Goal: Task Accomplishment & Management: Complete application form

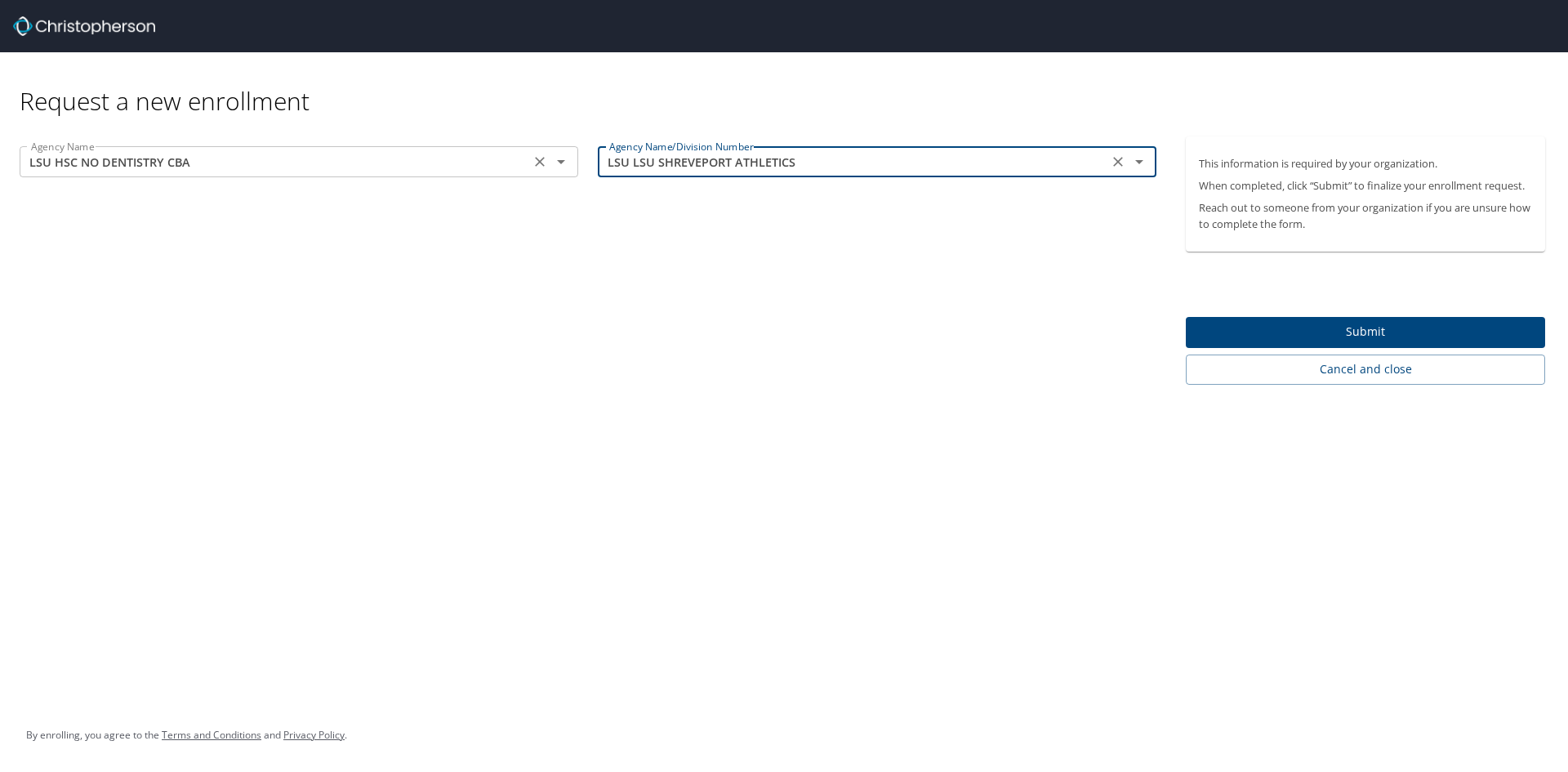
click at [222, 164] on input "LSU HSC NO DENTISTRY CBA" at bounding box center [274, 161] width 501 height 21
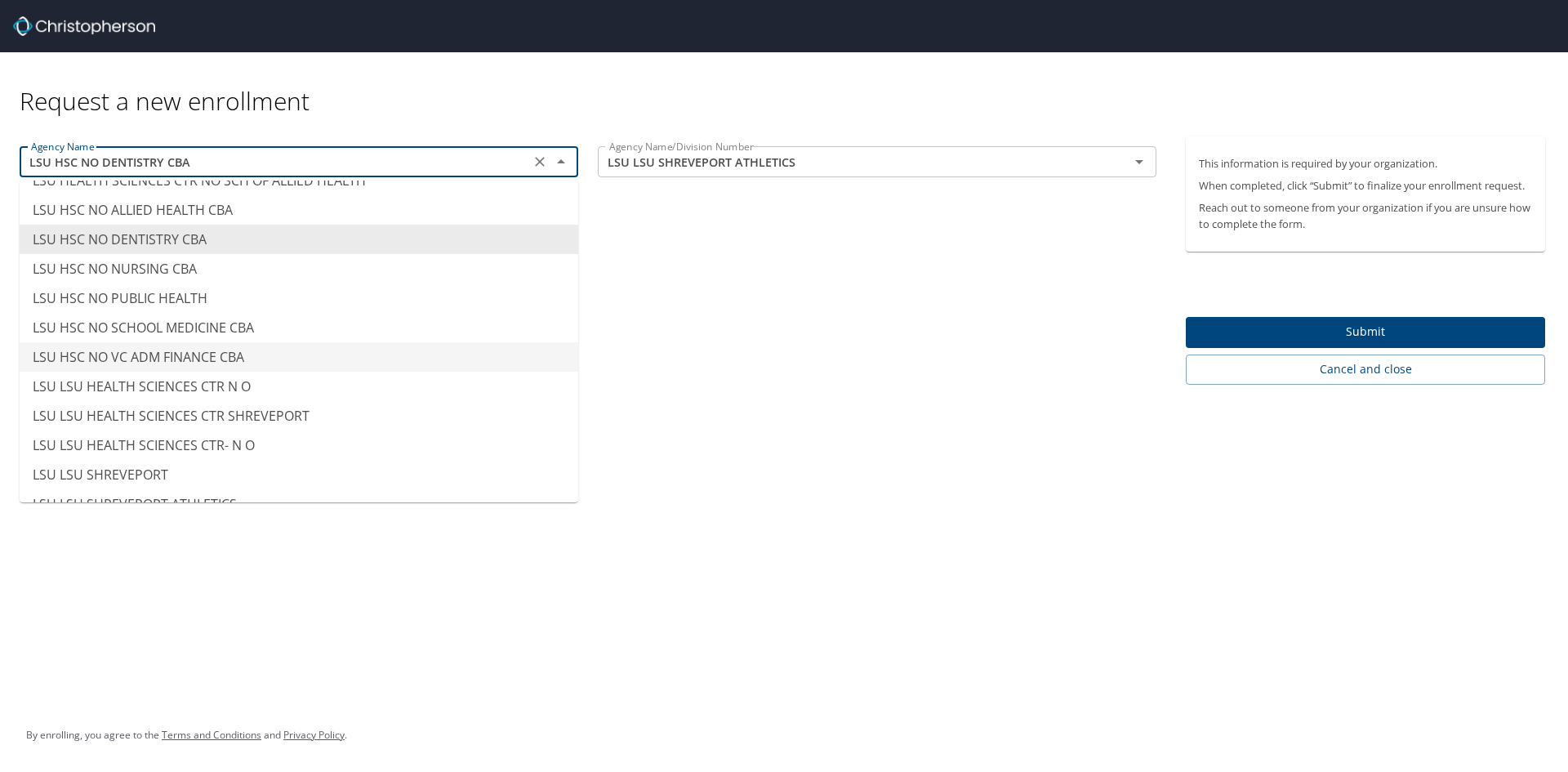
scroll to position [8044, 0]
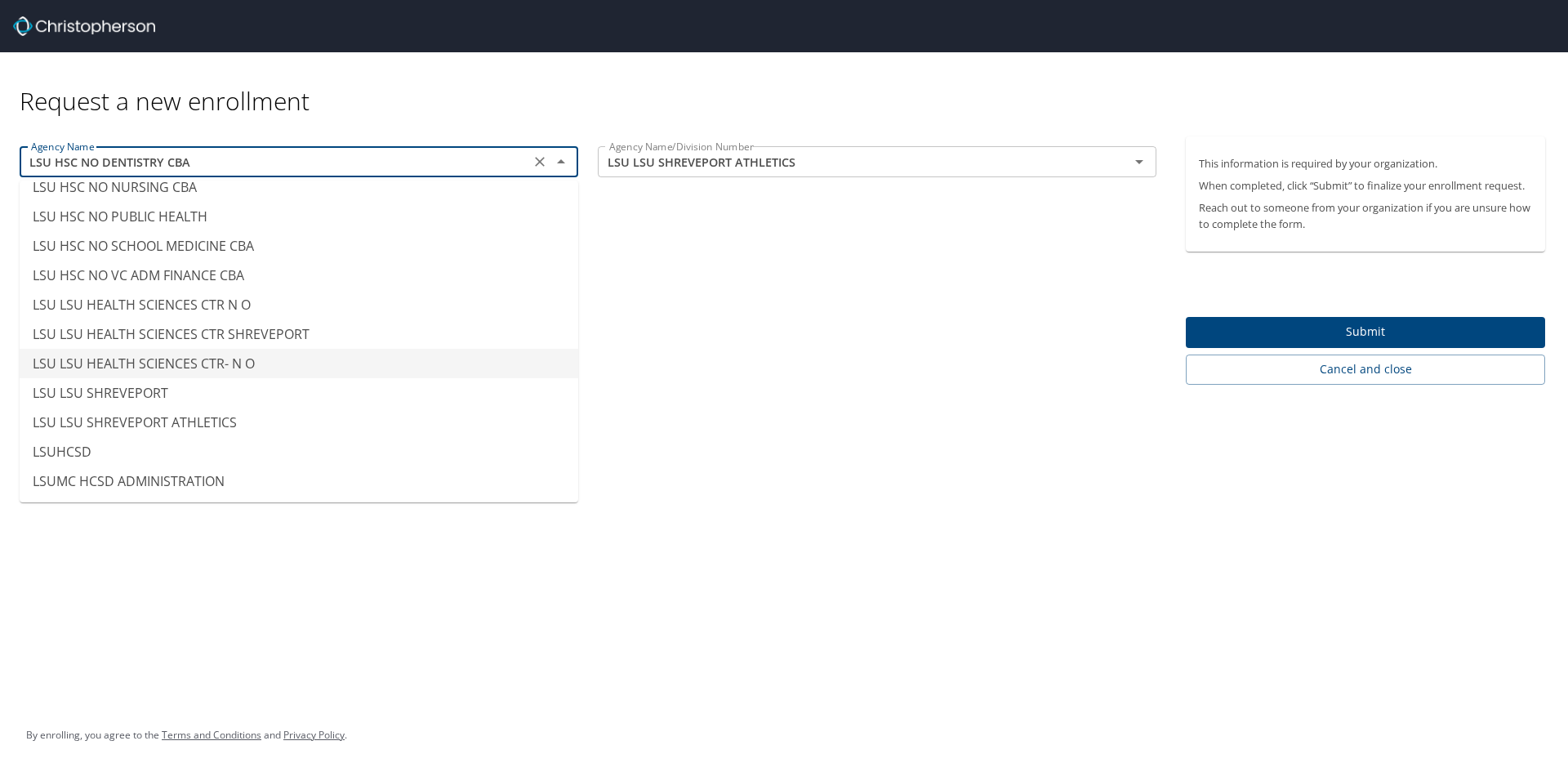
click at [232, 364] on li "LSU LSU HEALTH SCIENCES CTR- N O" at bounding box center [299, 363] width 559 height 29
type input "LSU LSU HEALTH SCIENCES CTR- N O"
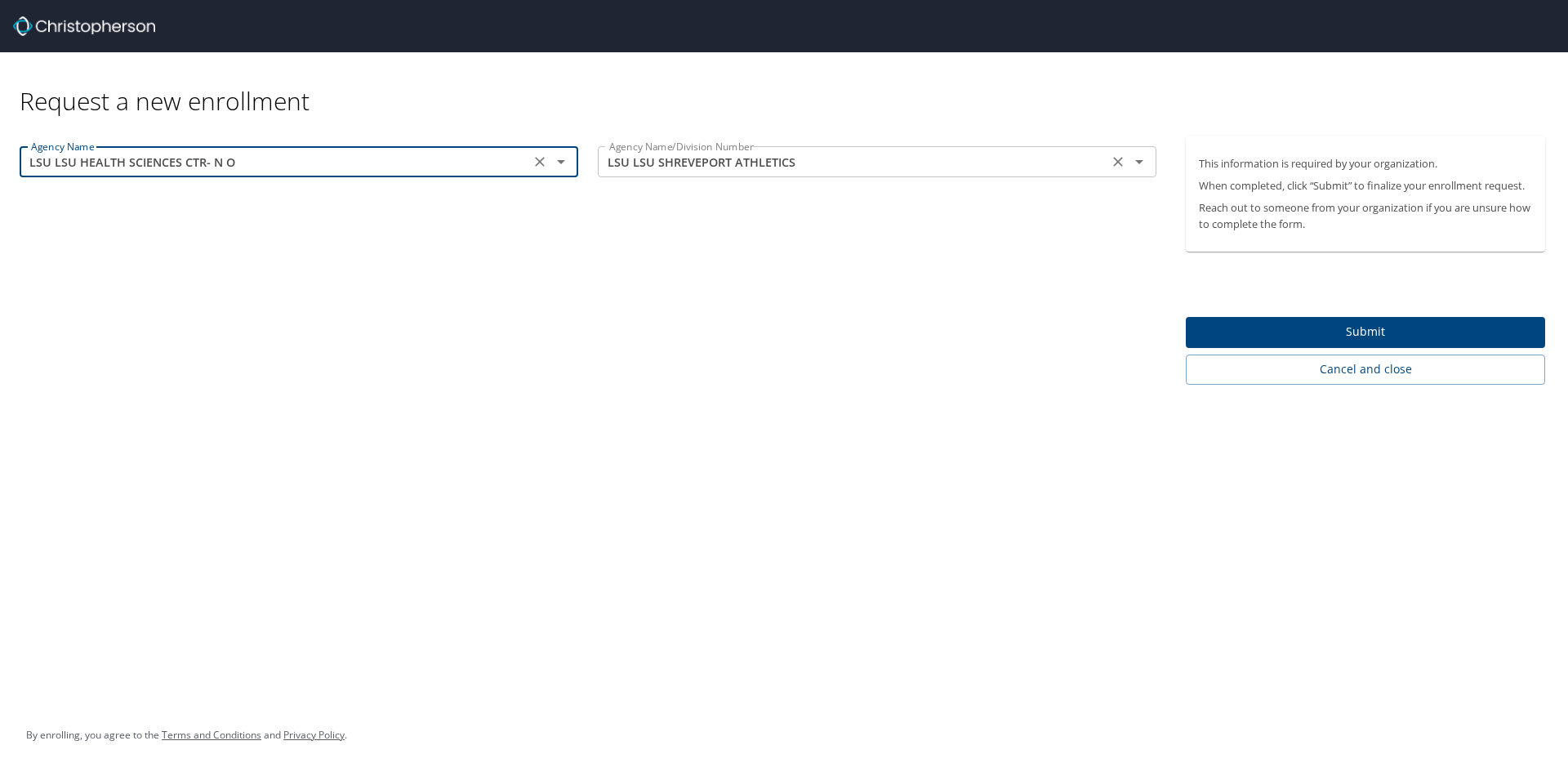
click at [781, 173] on div "LSU LSU SHREVEPORT ATHLETICS Agency Name/Division Number" at bounding box center [878, 161] width 559 height 31
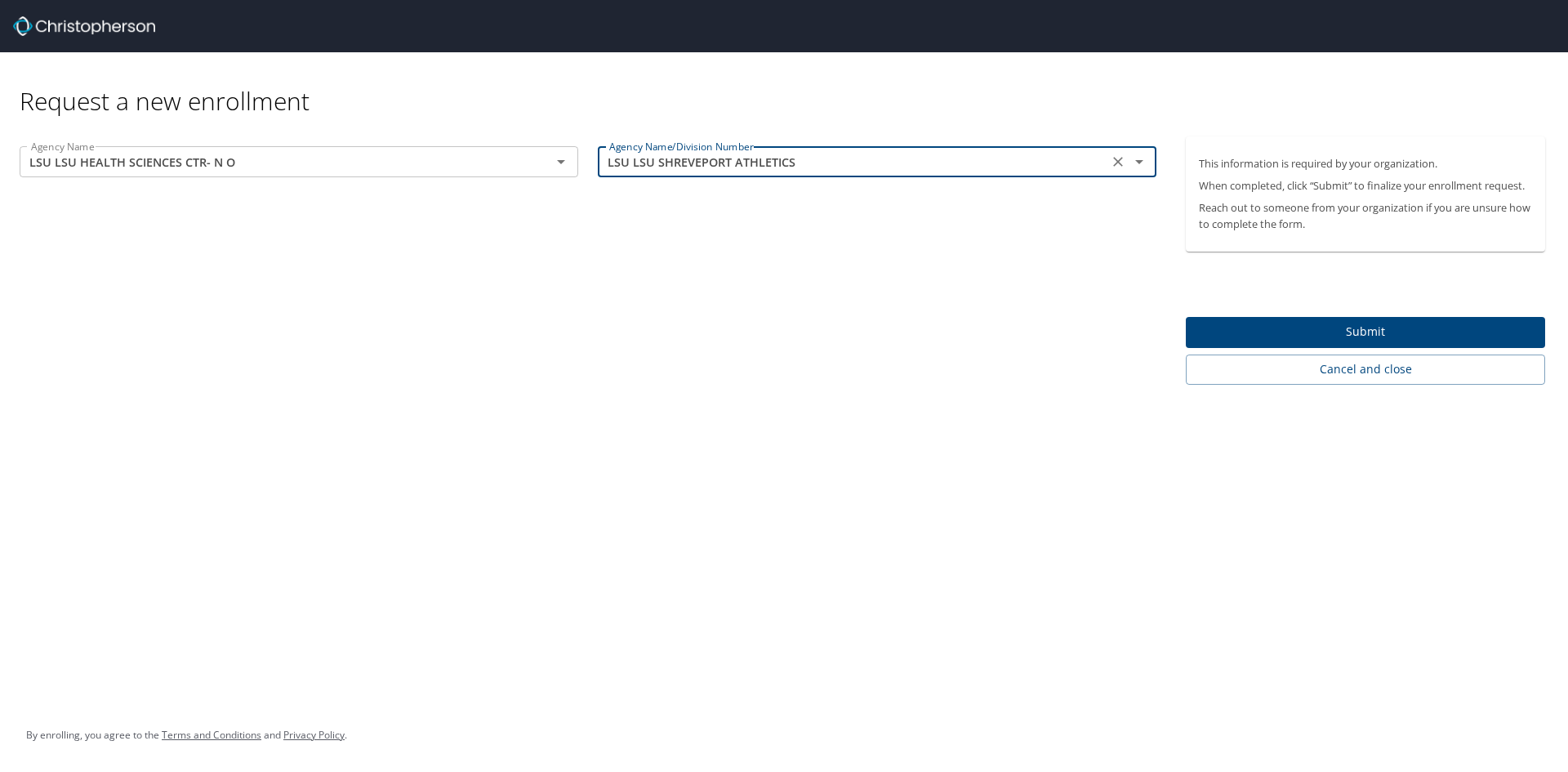
click at [644, 167] on input "LSU LSU SHREVEPORT ATHLETICS" at bounding box center [852, 161] width 501 height 21
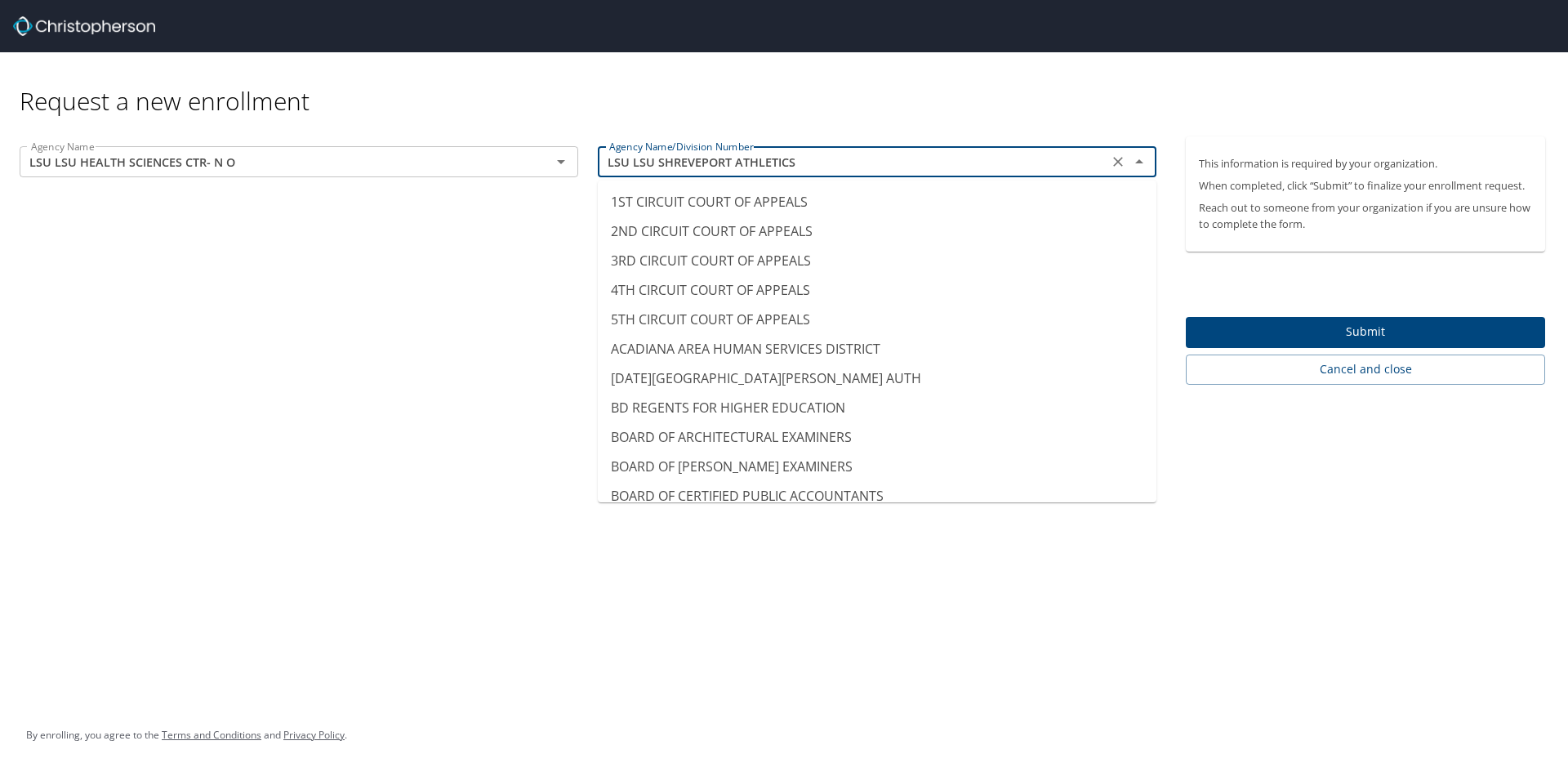
scroll to position [7922, 0]
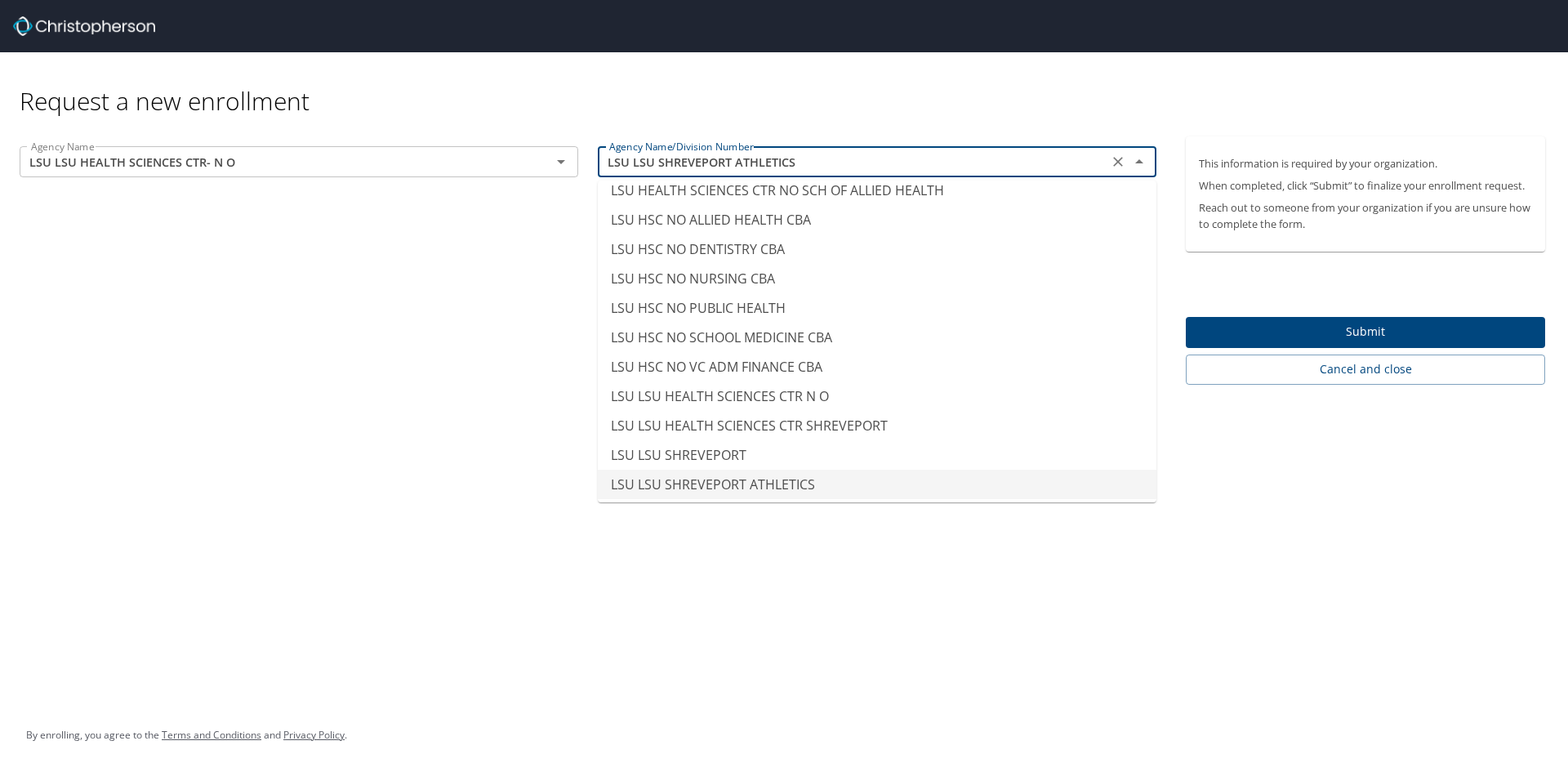
drag, startPoint x: 638, startPoint y: 162, endPoint x: 845, endPoint y: 164, distance: 207.0
click at [843, 164] on input "LSU LSU SHREVEPORT ATHLETICS" at bounding box center [852, 161] width 501 height 21
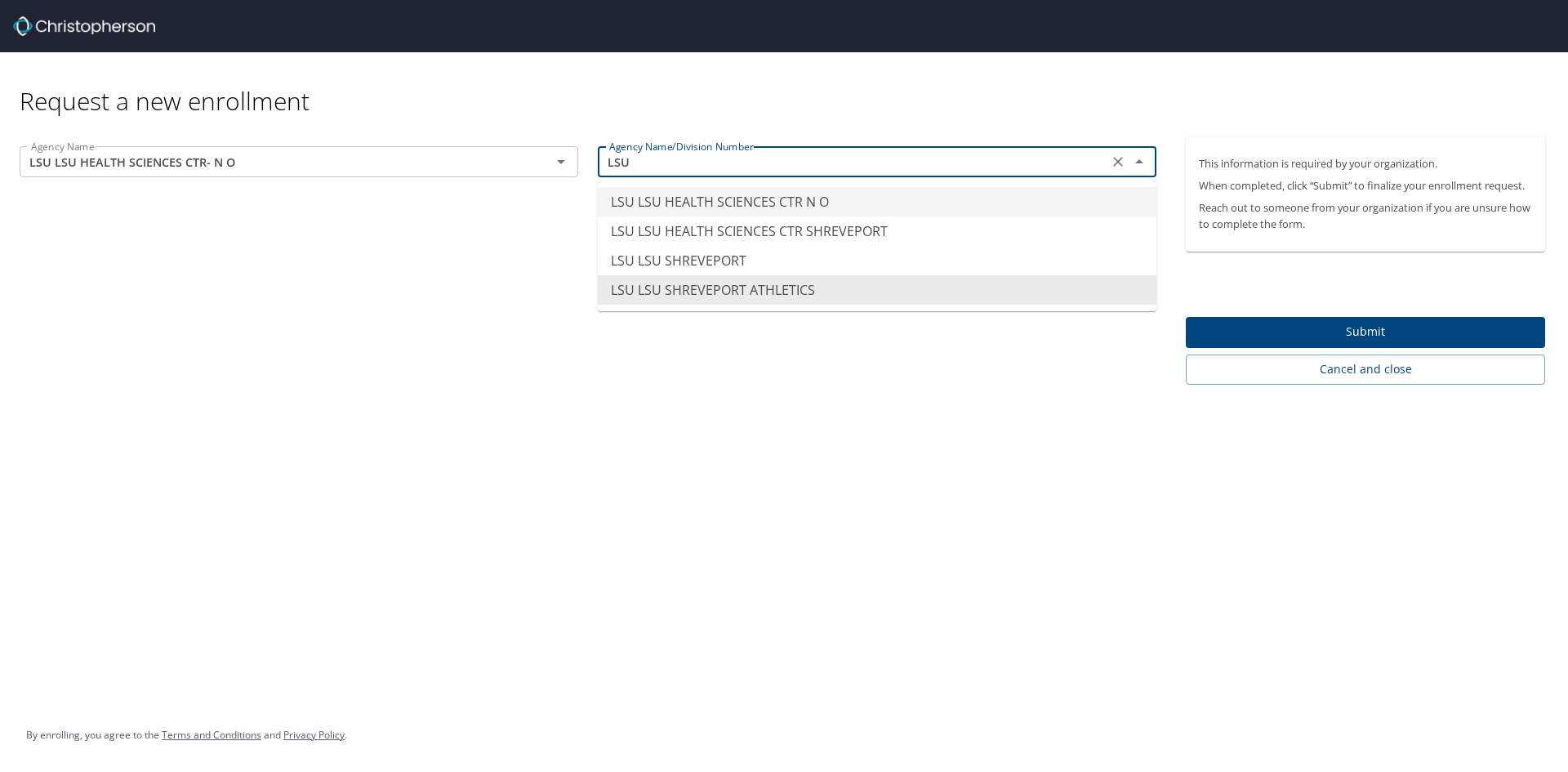
scroll to position [12, 0]
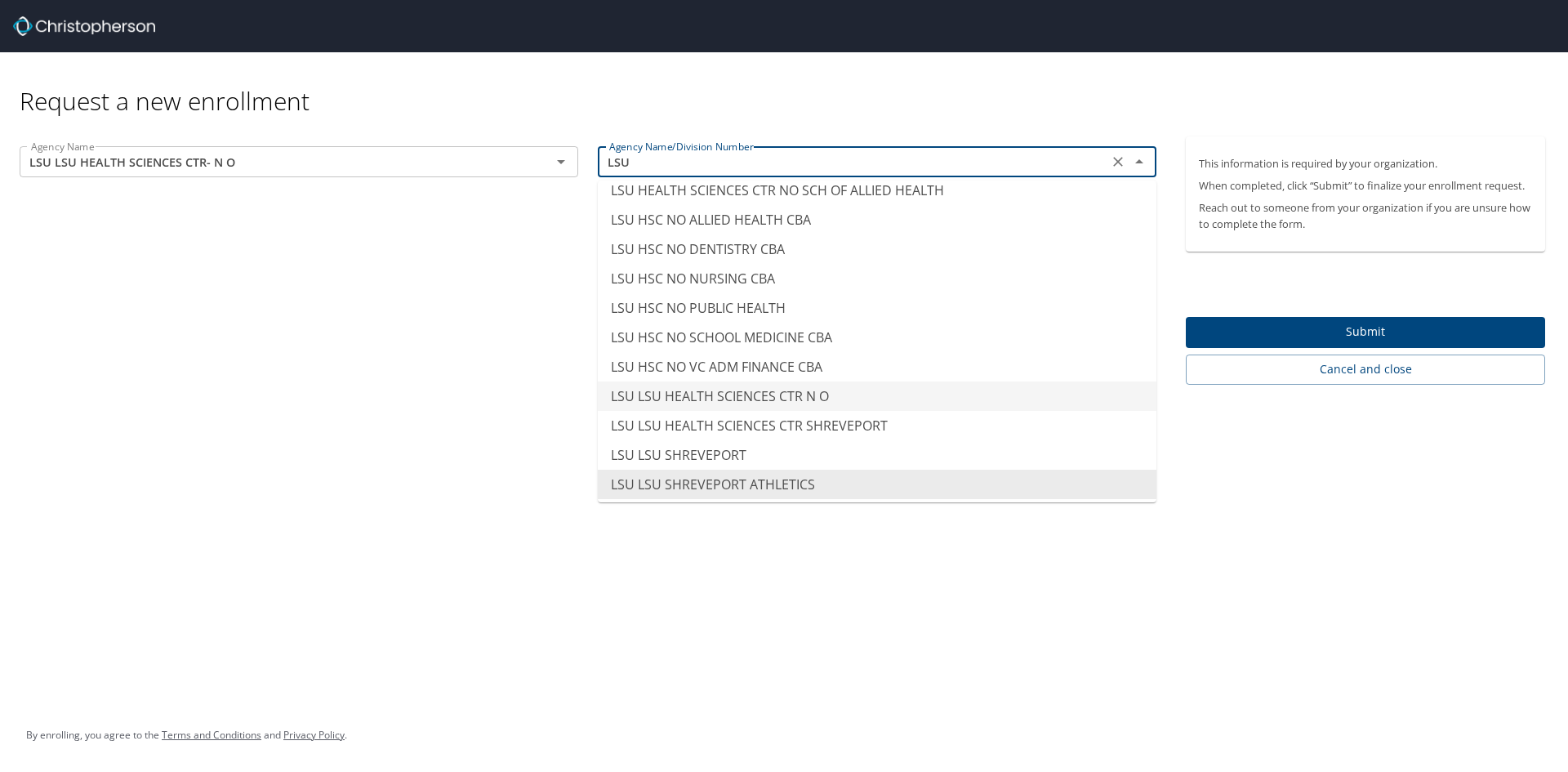
click at [863, 387] on li "LSU LSU HEALTH SCIENCES CTR N O" at bounding box center [878, 396] width 559 height 29
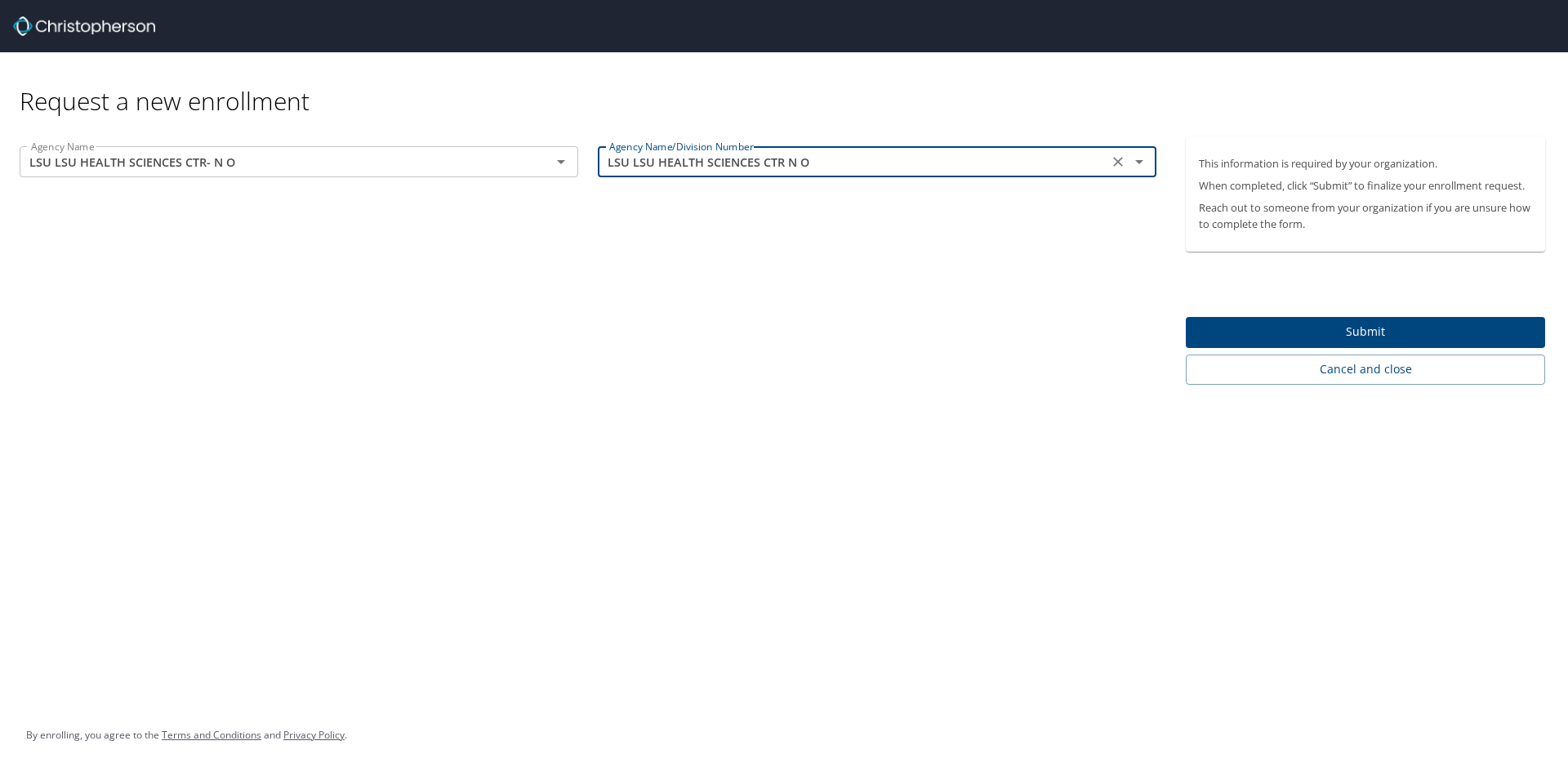
type input "LSU LSU HEALTH SCIENCES CTR N O"
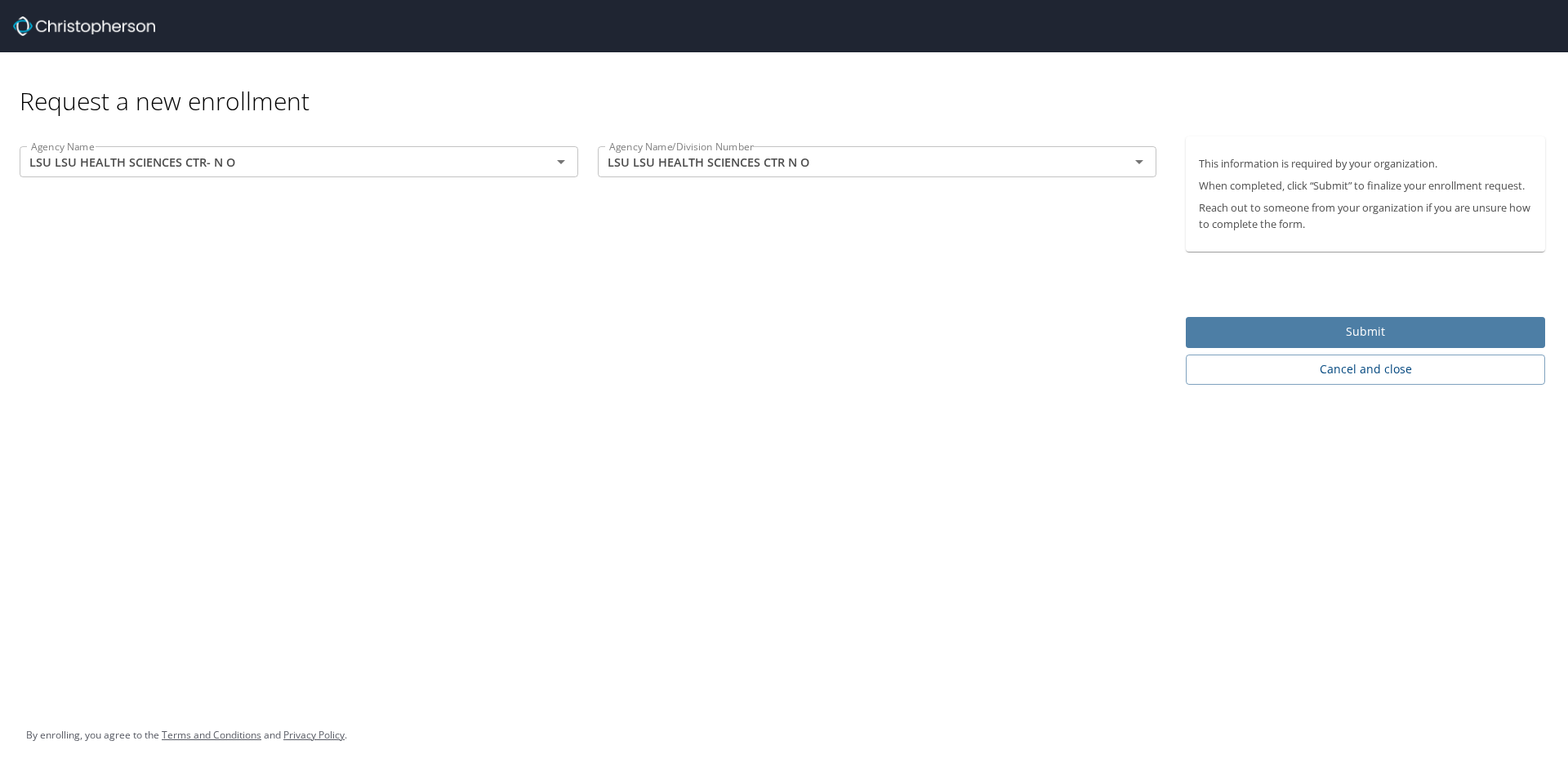
click at [1370, 332] on span "Submit" at bounding box center [1365, 332] width 333 height 20
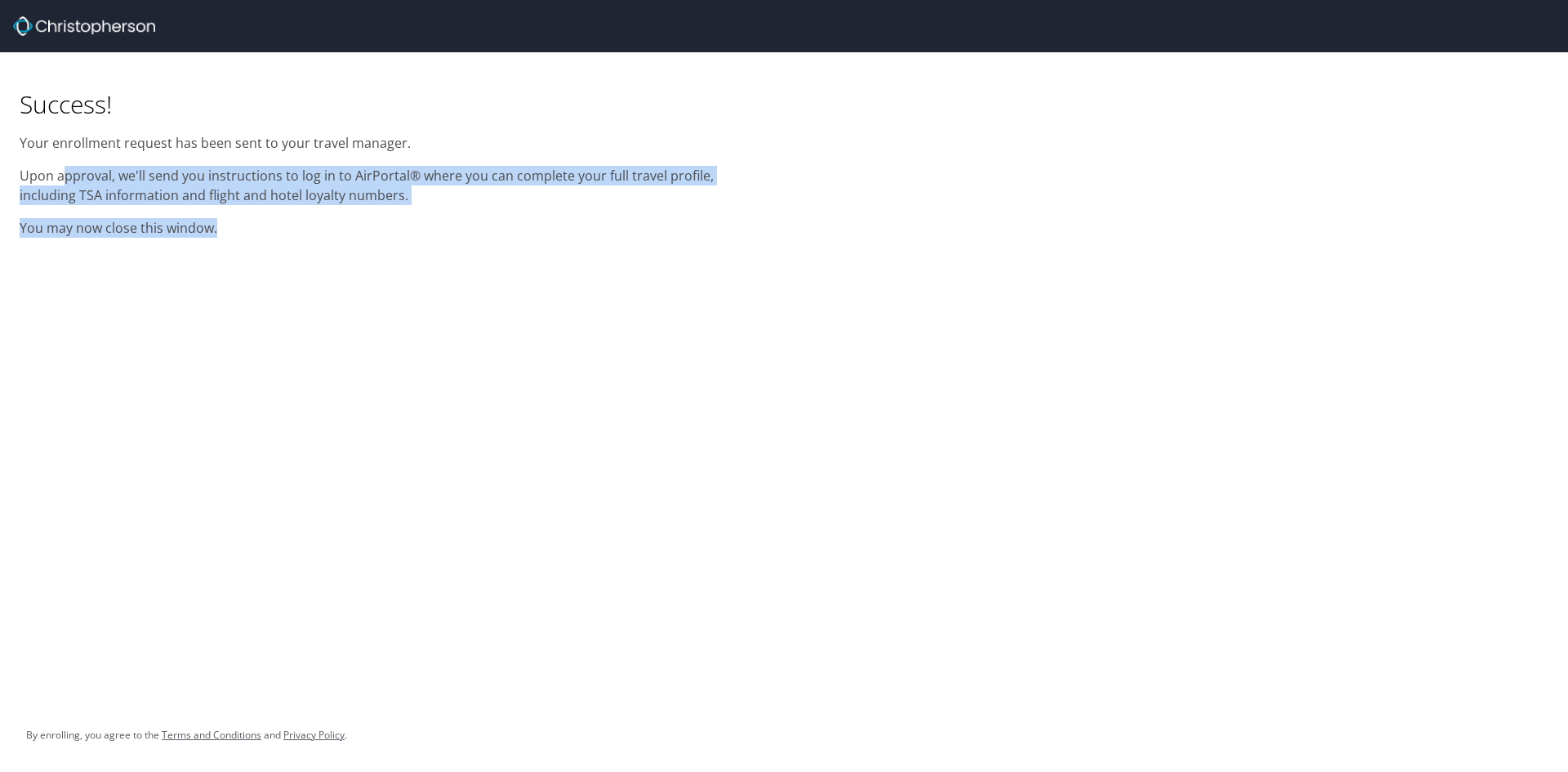
click at [368, 222] on div "Success! Your enrollment request has been sent to your travel manager. Upon app…" at bounding box center [392, 149] width 764 height 196
click at [368, 222] on p "You may now close this window." at bounding box center [392, 227] width 745 height 19
drag, startPoint x: 362, startPoint y: 185, endPoint x: 448, endPoint y: 202, distance: 87.7
click at [448, 202] on p "Upon approval, we'll send you instructions to log in to AirPortal® where you ca…" at bounding box center [392, 185] width 745 height 39
